Goal: Communication & Community: Answer question/provide support

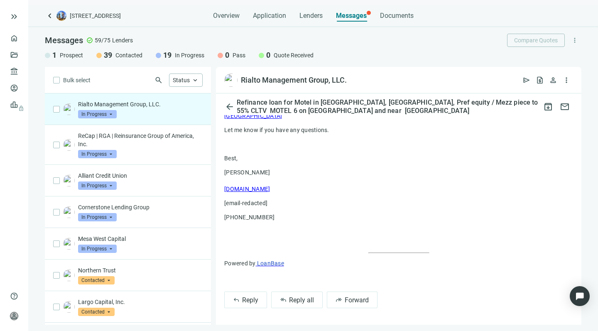
scroll to position [568, 0]
click at [291, 299] on span "Reply all" at bounding box center [301, 300] width 25 height 8
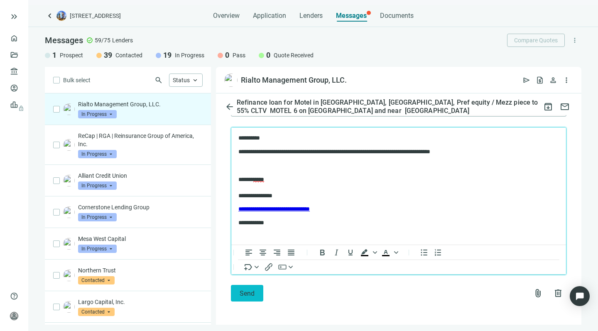
scroll to position [774, 0]
click at [238, 295] on button "Send" at bounding box center [247, 293] width 32 height 17
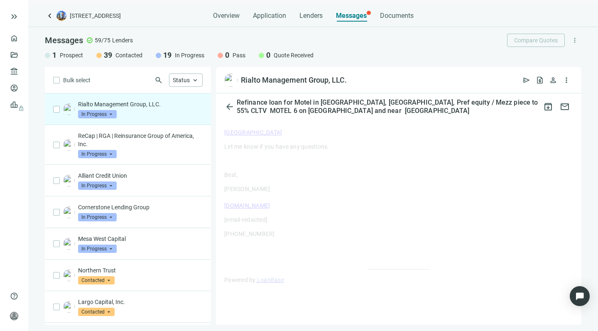
scroll to position [551, 0]
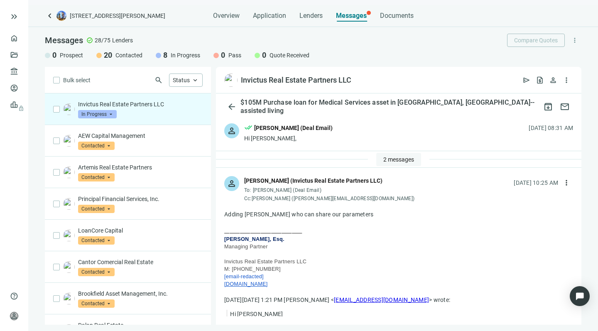
click at [384, 157] on span "2 messages" at bounding box center [399, 159] width 31 height 7
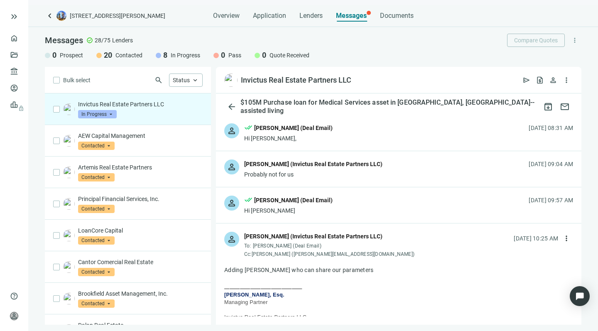
click at [293, 212] on div "Hi Eric" at bounding box center [288, 211] width 89 height 8
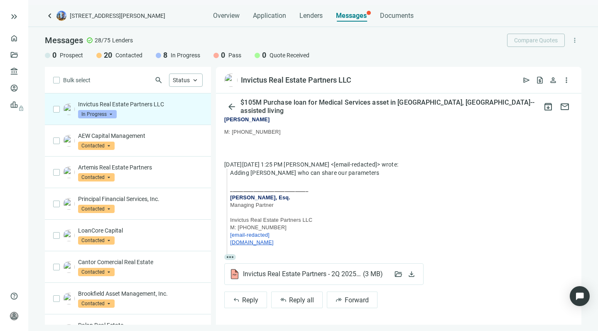
scroll to position [133, 0]
click at [270, 274] on span "Invictus Real Estate Partners - 2Q 2025 Tear Sheet vF (2).pdf ( 3 MB )" at bounding box center [315, 274] width 145 height 8
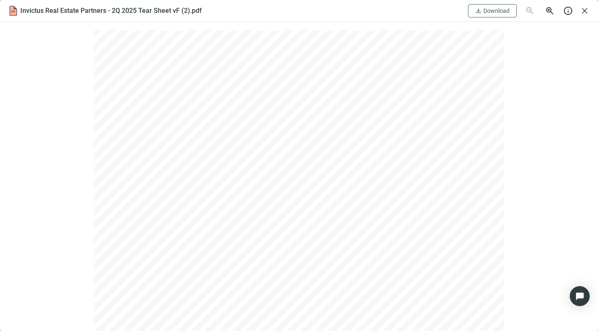
scroll to position [0, 0]
